Goal: Navigation & Orientation: Find specific page/section

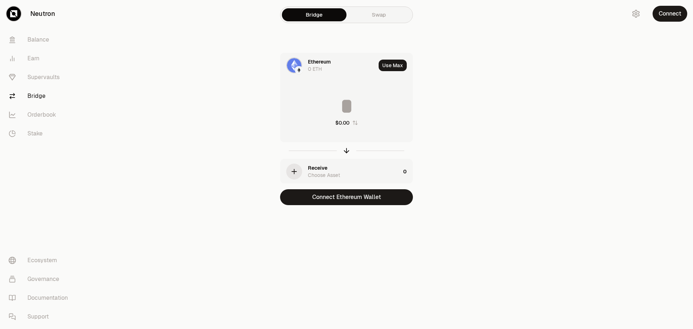
click at [369, 19] on link "Swap" at bounding box center [378, 14] width 65 height 13
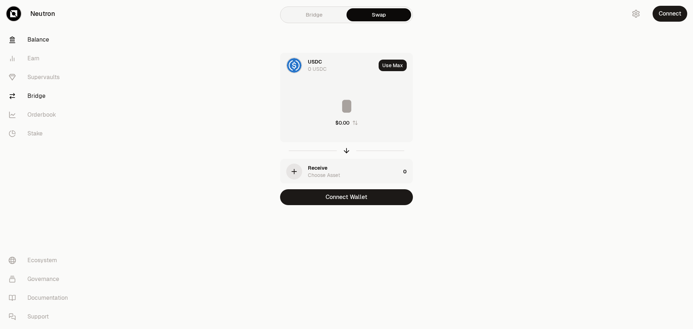
click at [52, 40] on link "Balance" at bounding box center [40, 39] width 75 height 19
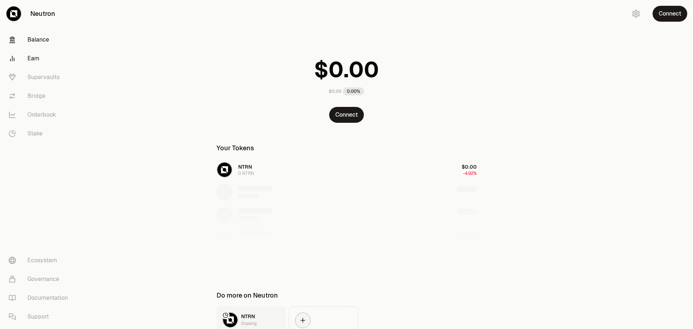
click at [39, 57] on link "Earn" at bounding box center [40, 58] width 75 height 19
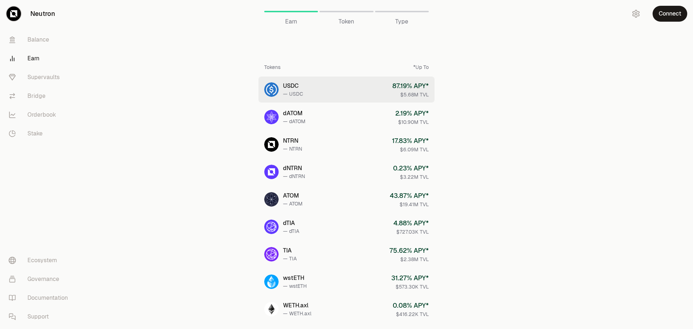
click at [376, 92] on link "USDC — USDC 87.19 % APY* $5.68M TVL" at bounding box center [346, 89] width 176 height 26
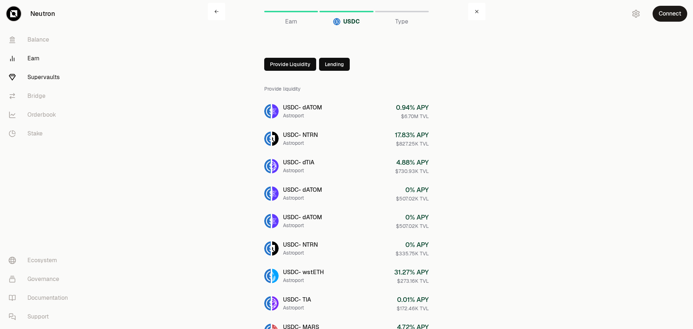
click at [36, 77] on link "Supervaults" at bounding box center [40, 77] width 75 height 19
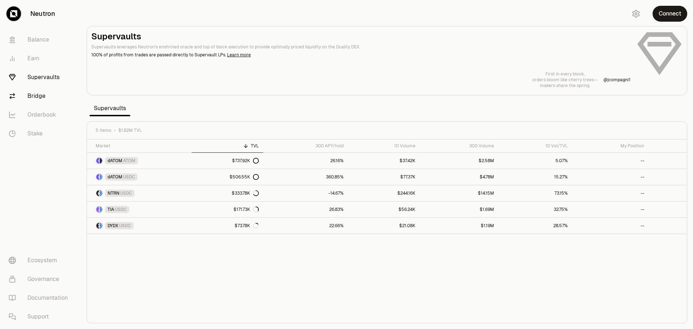
click at [37, 93] on link "Bridge" at bounding box center [40, 96] width 75 height 19
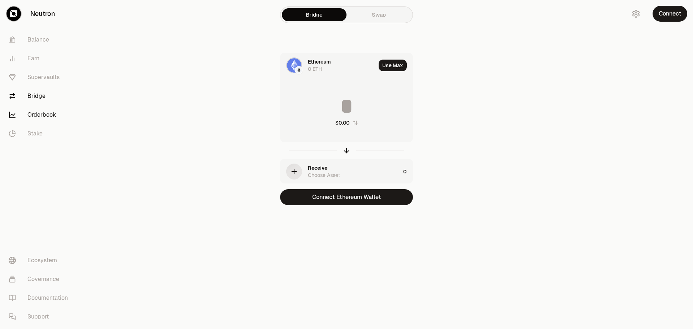
click at [41, 112] on link "Orderbook" at bounding box center [40, 114] width 75 height 19
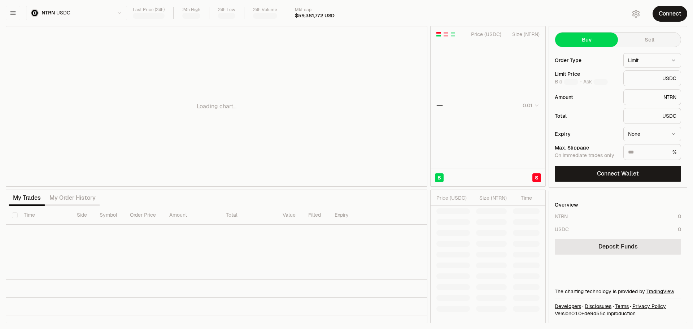
type input "********"
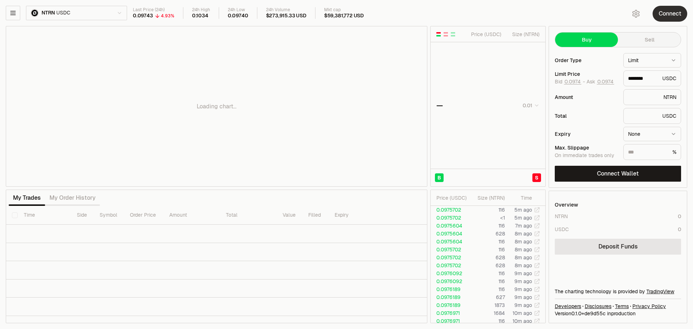
click at [665, 17] on button "Connect" at bounding box center [669, 14] width 35 height 16
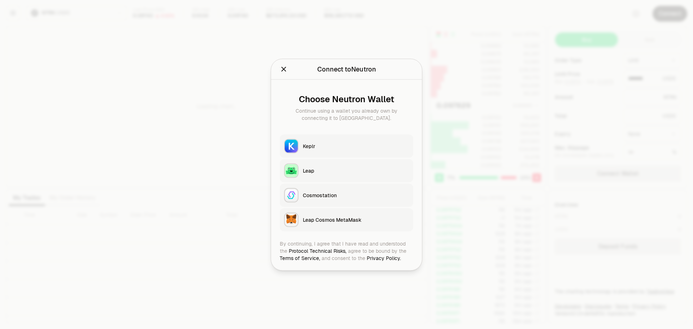
click at [284, 71] on icon "Close" at bounding box center [284, 69] width 8 height 8
